Goal: Navigation & Orientation: Find specific page/section

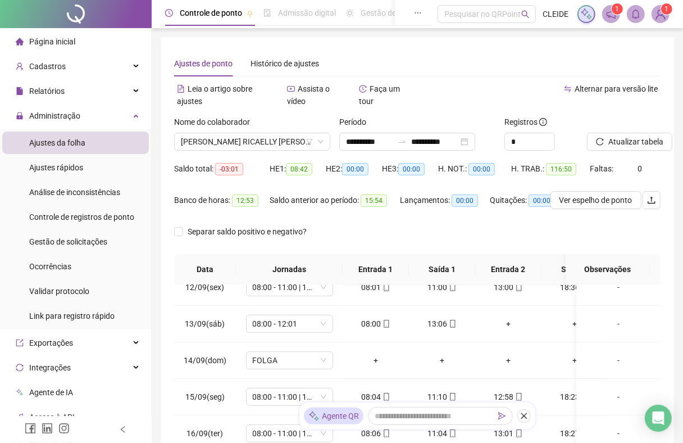
click at [40, 40] on span "Página inicial" at bounding box center [52, 41] width 46 height 9
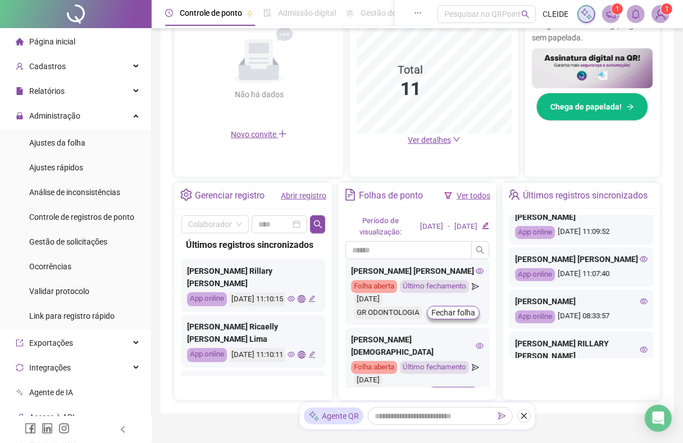
scroll to position [211, 0]
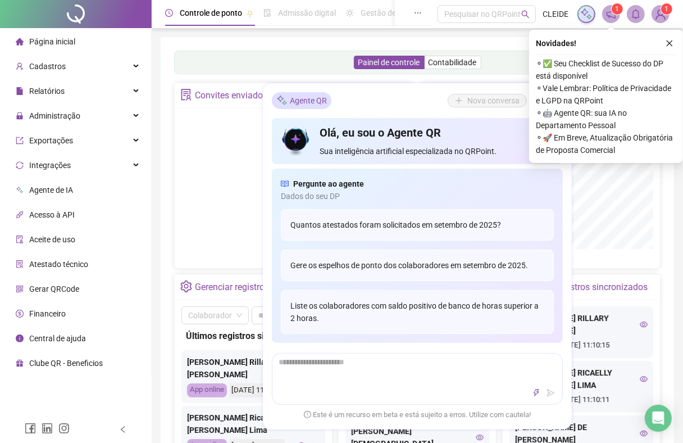
click at [677, 40] on div "Novidades ! ⚬ ✅ Seu Checklist de Sucesso do DP está disponível ⚬ Vale Lembrar: …" at bounding box center [606, 96] width 154 height 133
click at [664, 45] on button "button" at bounding box center [669, 43] width 13 height 13
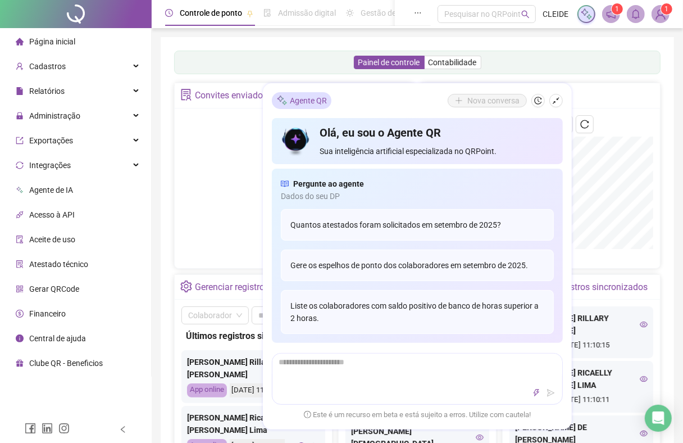
click at [557, 101] on icon "shrink" at bounding box center [556, 101] width 8 height 8
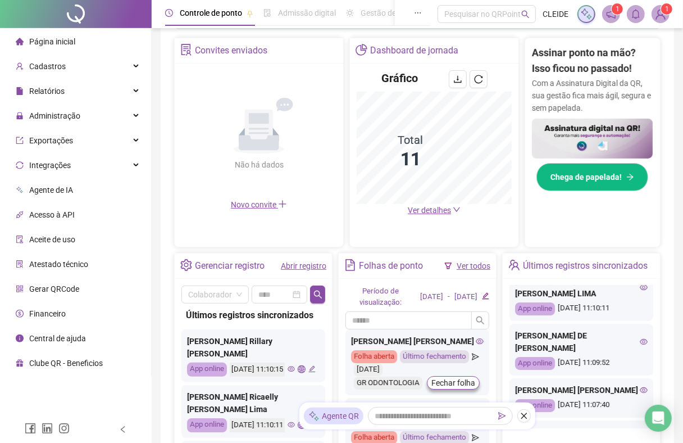
scroll to position [140, 0]
